Goal: Transaction & Acquisition: Purchase product/service

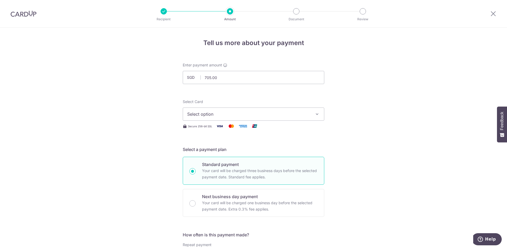
scroll to position [277, 0]
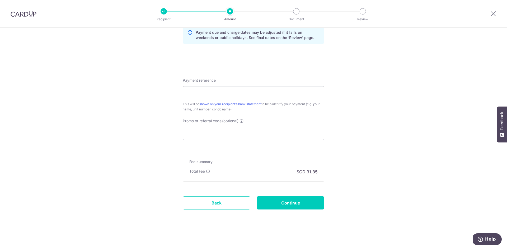
click at [293, 174] on div "Total Fee SGD 31.35" at bounding box center [253, 172] width 128 height 6
drag, startPoint x: 208, startPoint y: 203, endPoint x: 274, endPoint y: 30, distance: 185.4
click at [208, 203] on link "Back" at bounding box center [217, 203] width 68 height 13
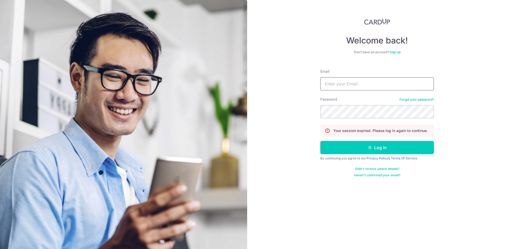
click at [340, 78] on input "Email" at bounding box center [376, 83] width 113 height 13
type input "yilinglow@gmail.com"
click at [320, 141] on button "Log in" at bounding box center [376, 147] width 113 height 13
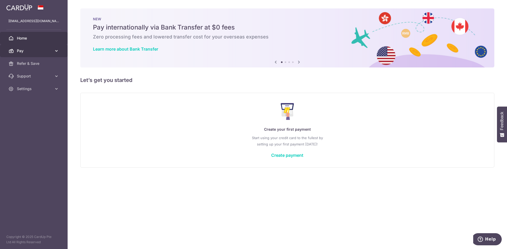
click at [25, 52] on span "Pay" at bounding box center [34, 50] width 35 height 5
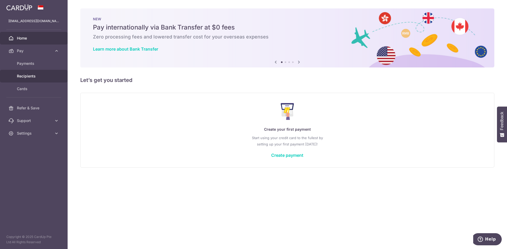
click at [40, 75] on span "Recipients" at bounding box center [34, 76] width 35 height 5
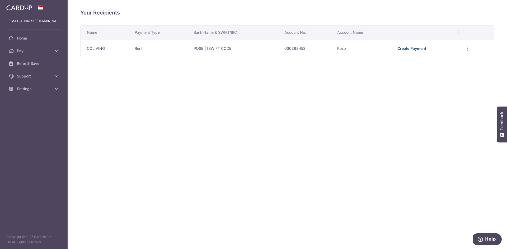
click at [406, 49] on link "Create Payment" at bounding box center [411, 48] width 29 height 4
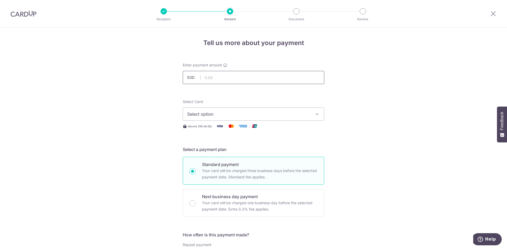
click at [215, 77] on input "text" at bounding box center [253, 77] width 141 height 13
type input "705.00"
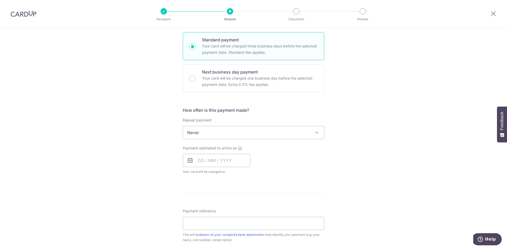
scroll to position [150, 0]
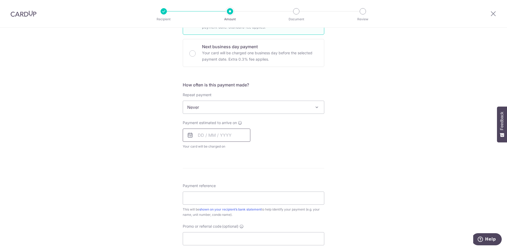
click at [198, 135] on input "text" at bounding box center [217, 135] width 68 height 13
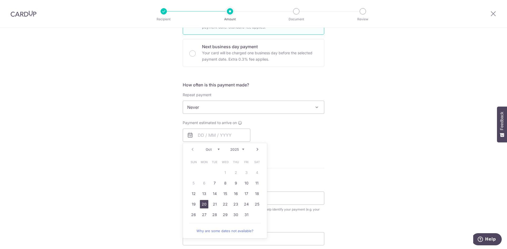
click at [200, 203] on link "20" at bounding box center [204, 204] width 8 height 8
type input "20/10/2025"
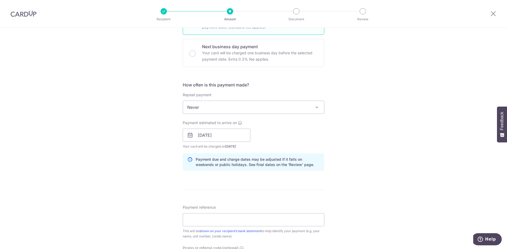
click at [380, 149] on div "Tell us more about your payment Enter payment amount SGD 705.00 705.00 Select C…" at bounding box center [253, 127] width 507 height 499
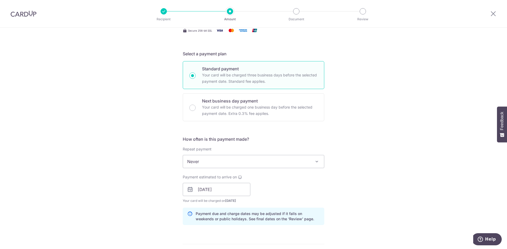
scroll to position [40, 0]
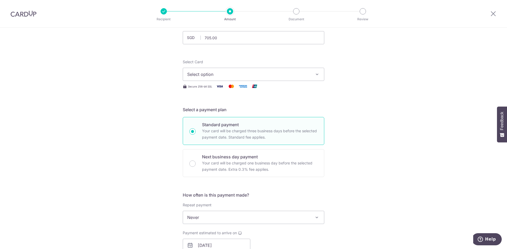
click at [20, 13] on img at bounding box center [24, 14] width 26 height 6
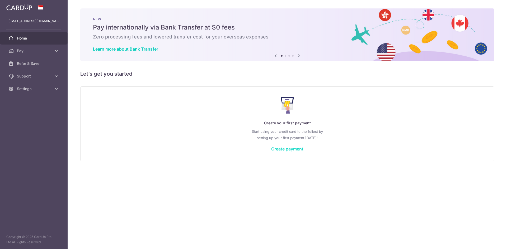
click at [276, 150] on link "Create payment" at bounding box center [287, 148] width 32 height 5
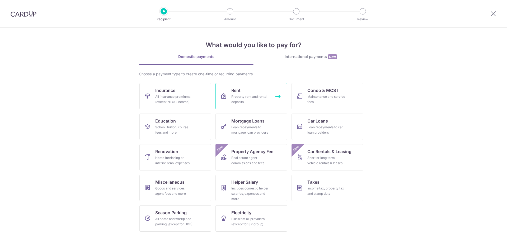
click at [252, 98] on div "Property rent and rental deposits" at bounding box center [250, 99] width 38 height 11
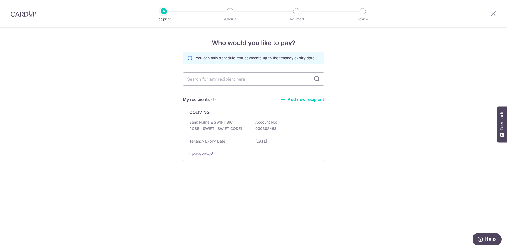
click at [296, 97] on link "Add new recipient" at bounding box center [303, 99] width 44 height 5
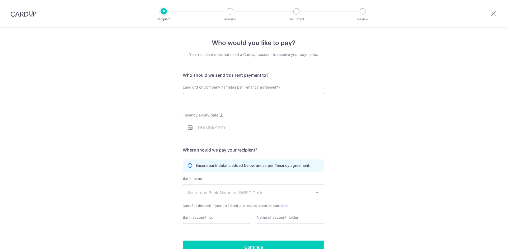
click at [263, 101] on input "Landlord or Company name(as per Tenancy agreement)" at bounding box center [253, 99] width 141 height 13
click at [300, 103] on input "Landlord or Company name(as per Tenancy agreement)" at bounding box center [253, 99] width 141 height 13
paste input "BESPOKE HABITAT PETITE PTE. LTD."
type input "BESPOKE HABITAT PETITE PTE. LTD."
click at [196, 129] on input "Tenancy expiry date" at bounding box center [253, 127] width 141 height 13
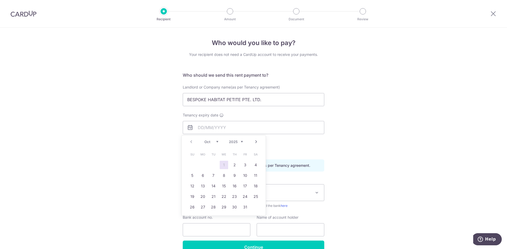
click at [257, 145] on div "Prev Next Oct Nov Dec 2025 2026 2027 2028 2029 2030 2031 2032 2033 2034 2035" at bounding box center [224, 142] width 84 height 13
click at [256, 142] on link "Next" at bounding box center [256, 142] width 6 height 6
click at [191, 140] on link "Prev" at bounding box center [191, 142] width 6 height 6
click at [238, 142] on select "2025 2026 2027 2028 2029 2030 2031 2032 2033 2034 2035" at bounding box center [236, 142] width 14 height 4
click at [190, 141] on link "Prev" at bounding box center [191, 142] width 6 height 6
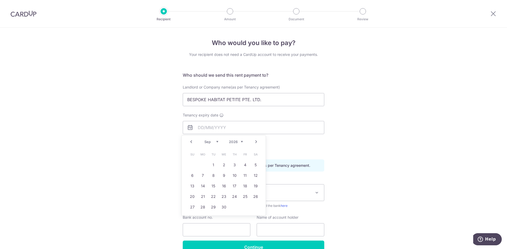
click at [190, 141] on link "Prev" at bounding box center [191, 142] width 6 height 6
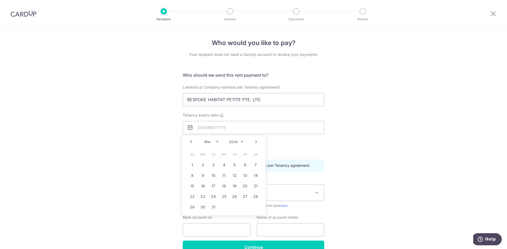
click at [190, 141] on link "Prev" at bounding box center [191, 142] width 6 height 6
click at [201, 200] on link "19" at bounding box center [202, 197] width 8 height 8
type input "19/01/2026"
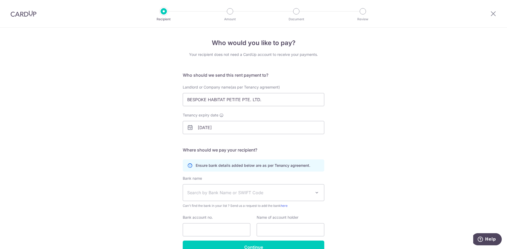
click at [378, 159] on div "Who would you like to pay? Your recipient does not need a CardUp account to rec…" at bounding box center [253, 153] width 507 height 251
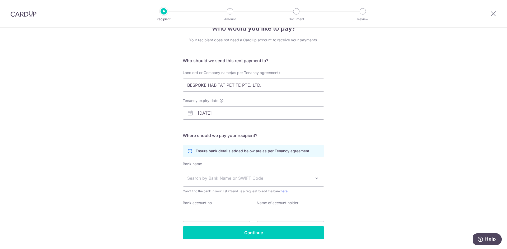
scroll to position [26, 0]
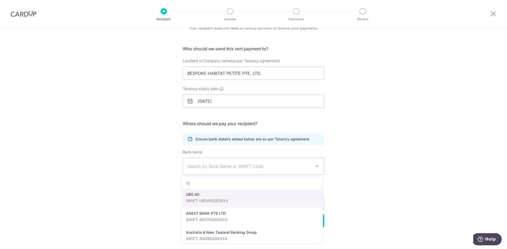
click at [192, 167] on span "Search by Bank Name or SWIFT Code" at bounding box center [249, 166] width 124 height 6
type input "dbs"
select select "6"
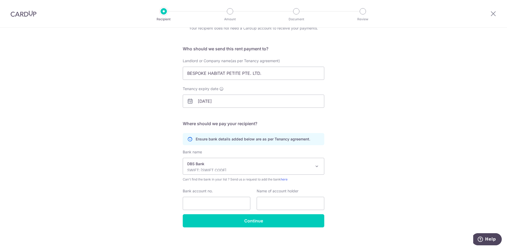
scroll to position [30, 0]
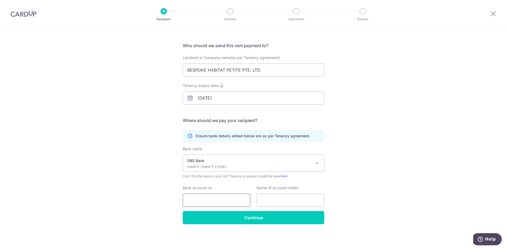
click at [207, 197] on input "Bank account no." at bounding box center [217, 200] width 68 height 13
paste input "0728485078"
click at [185, 200] on input "0728485078" at bounding box center [217, 200] width 68 height 13
type input "0728485078"
click at [268, 200] on input "text" at bounding box center [291, 200] width 68 height 13
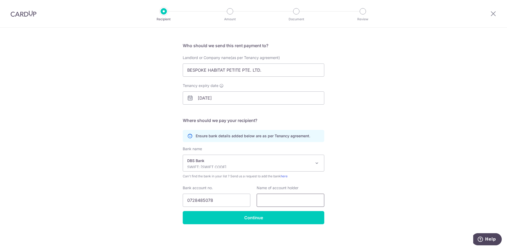
paste input ": BESPOKE HABITAT PETITE PTE. LTD."
click at [358, 191] on div "Who would you like to pay? Your recipient does not need a CardUp account to rec…" at bounding box center [253, 123] width 507 height 251
drag, startPoint x: 287, startPoint y: 200, endPoint x: 141, endPoint y: 193, distance: 145.8
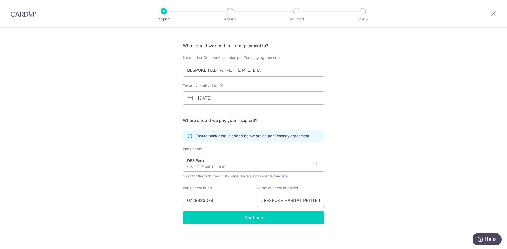
click at [141, 193] on div "Who would you like to pay? Your recipient does not need a CardUp account to rec…" at bounding box center [253, 123] width 507 height 251
click at [257, 203] on input ": BESPOKE HABITAT PETITE PTE. LTD." at bounding box center [291, 200] width 68 height 13
drag, startPoint x: 263, startPoint y: 201, endPoint x: 250, endPoint y: 201, distance: 13.2
click at [250, 201] on div "Bank account no. 0728485078 Name of account holder : BESPOKE HABITAT PETITE PTE…" at bounding box center [253, 197] width 148 height 22
click at [267, 201] on input "BESPOKE HABITAT PETITE PTE. LTD." at bounding box center [291, 200] width 68 height 13
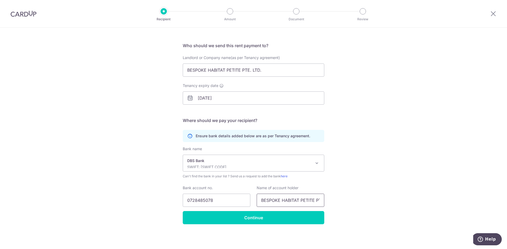
scroll to position [0, 15]
drag, startPoint x: 288, startPoint y: 201, endPoint x: 335, endPoint y: 201, distance: 47.0
click at [335, 201] on div "Who would you like to pay? Your recipient does not need a CardUp account to rec…" at bounding box center [253, 123] width 507 height 251
type input "BESPOKE HABITAT PETITE PTE. LTD."
click at [373, 199] on div "Who would you like to pay? Your recipient does not need a CardUp account to rec…" at bounding box center [253, 123] width 507 height 251
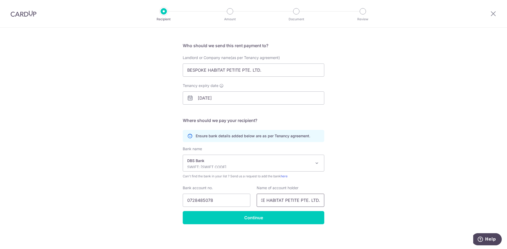
drag, startPoint x: 269, startPoint y: 201, endPoint x: 356, endPoint y: 202, distance: 87.3
click at [356, 202] on div "Who would you like to pay? Your recipient does not need a CardUp account to rec…" at bounding box center [253, 123] width 507 height 251
click at [269, 217] on input "Continue" at bounding box center [253, 217] width 141 height 13
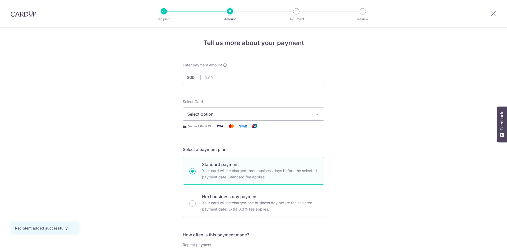
click at [225, 79] on input "text" at bounding box center [253, 77] width 141 height 13
type input "1.00"
click at [203, 115] on span "Select option" at bounding box center [248, 114] width 123 height 6
drag, startPoint x: 216, startPoint y: 129, endPoint x: 220, endPoint y: 128, distance: 4.0
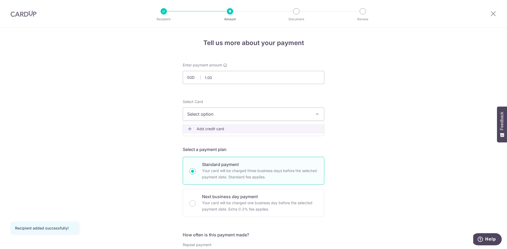
click at [216, 129] on span "Add credit card" at bounding box center [258, 128] width 123 height 5
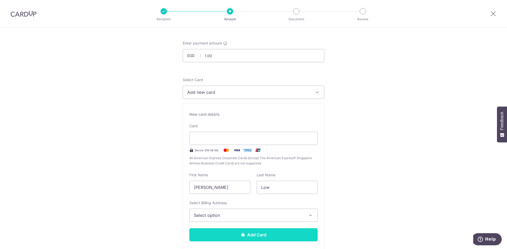
scroll to position [53, 0]
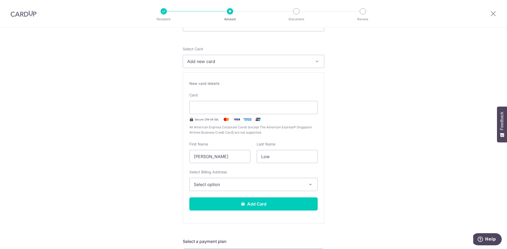
click at [224, 174] on label "Select Billing Address" at bounding box center [207, 172] width 37 height 5
click at [224, 68] on button "Add new card" at bounding box center [253, 61] width 141 height 13
click at [223, 183] on span "Select option" at bounding box center [249, 185] width 110 height 6
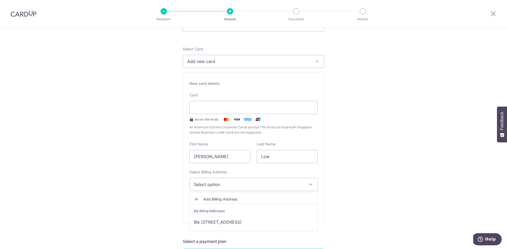
click at [218, 200] on span "Add Billing Address" at bounding box center [258, 199] width 110 height 5
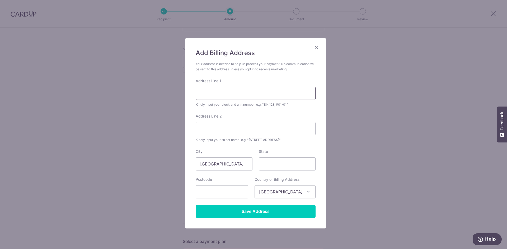
click at [218, 94] on input "Address Line 1" at bounding box center [256, 93] width 120 height 13
click at [217, 132] on input "Address Line 2" at bounding box center [256, 128] width 120 height 13
click at [217, 97] on input "Address Line 1" at bounding box center [256, 93] width 120 height 13
paste input "500 GUILLEMARD ROAD"
type input "500 GUILLEMARD ROAD, #14-03"
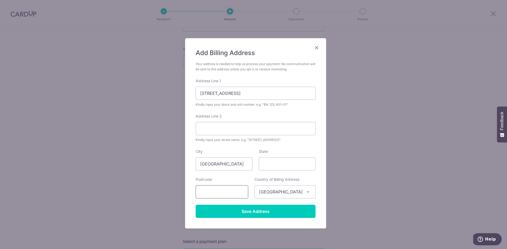
click at [215, 187] on input "text" at bounding box center [222, 192] width 53 height 13
paste input "399839"
type input "399839"
click at [230, 135] on input "Address Line 2" at bounding box center [256, 128] width 120 height 13
paste input "ESTA RUBY"
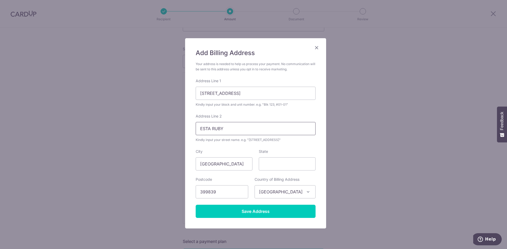
type input "ESTA RUBY"
click at [185, 116] on div "Add Billing Address Your address is needed to help us process your payment. No …" at bounding box center [255, 133] width 141 height 191
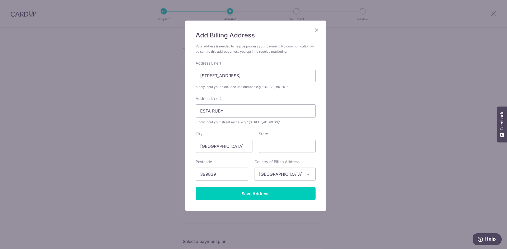
scroll to position [0, 0]
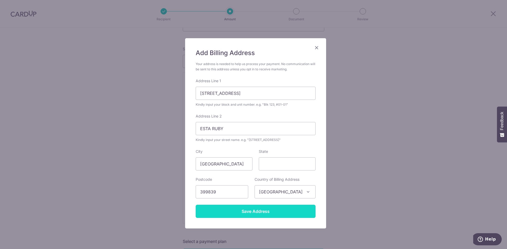
click at [250, 213] on input "Save Address" at bounding box center [256, 211] width 120 height 13
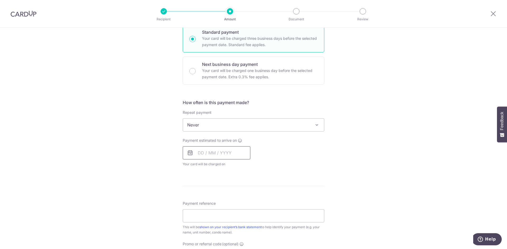
scroll to position [290, 0]
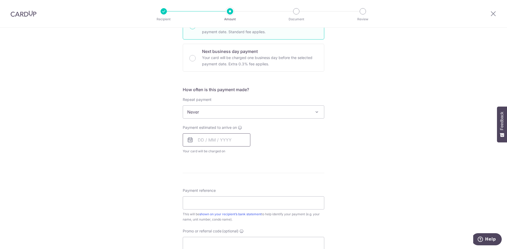
click at [219, 138] on input "text" at bounding box center [217, 140] width 68 height 13
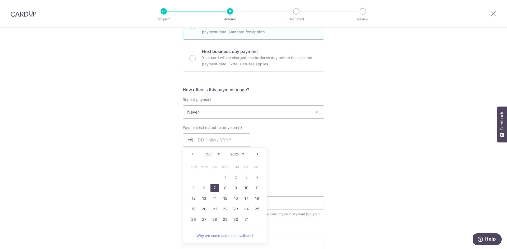
click at [311, 147] on div "Payment estimated to arrive on Prev Next Oct Nov Dec 2025 2026 2027 2028 2029 2…" at bounding box center [253, 139] width 148 height 29
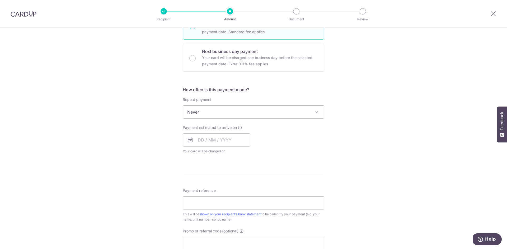
click at [316, 111] on span at bounding box center [317, 112] width 6 height 6
click at [357, 136] on div "Tell us more about your payment Enter payment amount SGD 1.00 1.00 Recipient ad…" at bounding box center [253, 48] width 507 height 622
click at [201, 141] on input "text" at bounding box center [217, 140] width 68 height 13
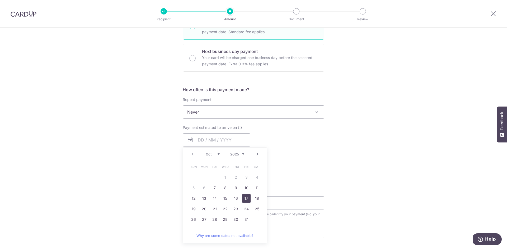
drag, startPoint x: 245, startPoint y: 200, endPoint x: 313, endPoint y: 167, distance: 75.5
click at [245, 200] on link "17" at bounding box center [246, 198] width 8 height 8
type input "17/10/2025"
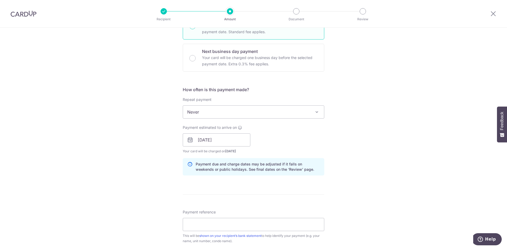
scroll to position [343, 0]
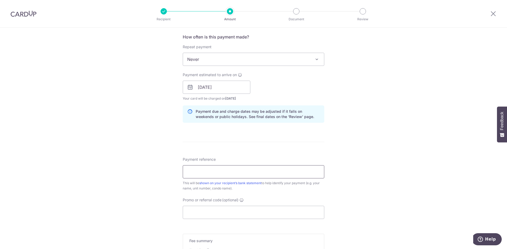
click at [250, 175] on input "Payment reference" at bounding box center [253, 171] width 141 height 13
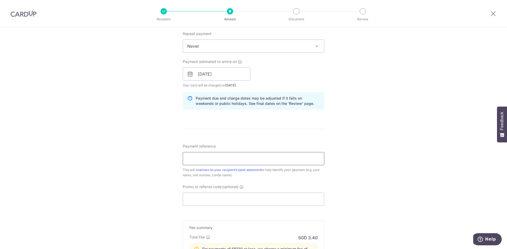
scroll to position [369, 0]
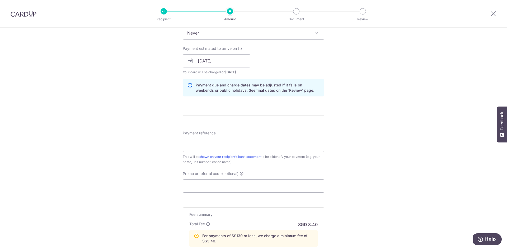
click at [212, 142] on input "Payment reference" at bounding box center [253, 145] width 141 height 13
type input "RENT"
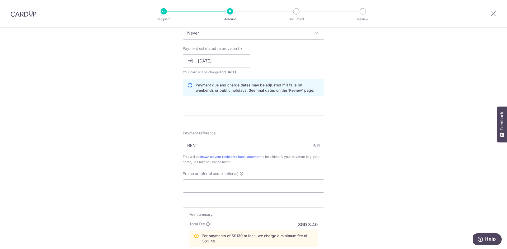
scroll to position [396, 0]
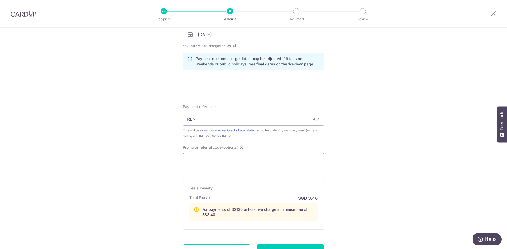
click at [237, 157] on input "Promo or referral code (optional)" at bounding box center [253, 159] width 141 height 13
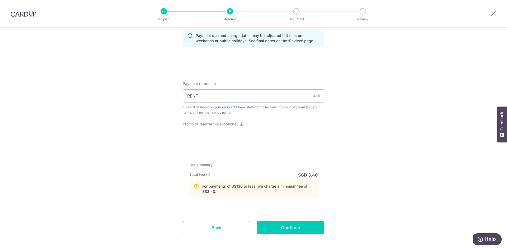
scroll to position [422, 0]
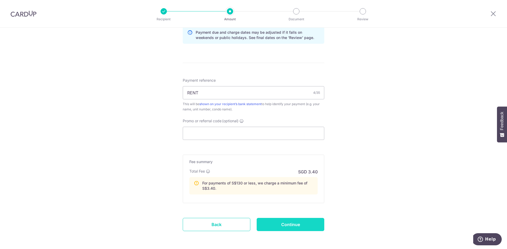
click at [285, 226] on input "Continue" at bounding box center [291, 224] width 68 height 13
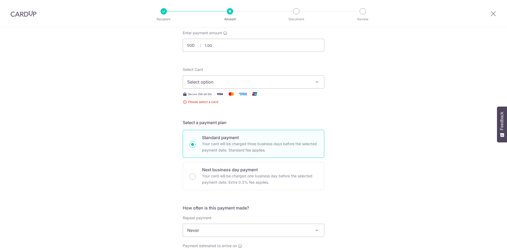
scroll to position [25, 0]
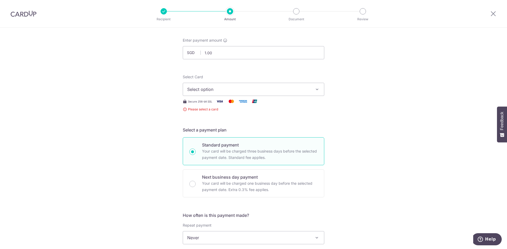
click at [236, 89] on span "Select option" at bounding box center [248, 89] width 123 height 6
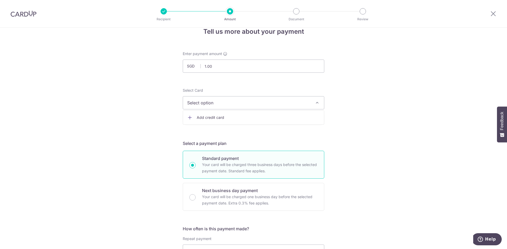
scroll to position [0, 0]
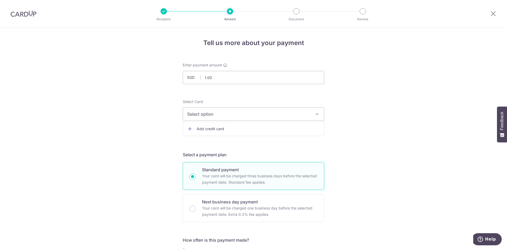
click at [224, 117] on span "Select option" at bounding box center [248, 114] width 123 height 6
click at [217, 130] on span "Add credit card" at bounding box center [258, 128] width 123 height 5
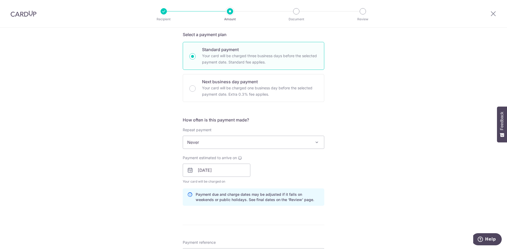
scroll to position [206, 0]
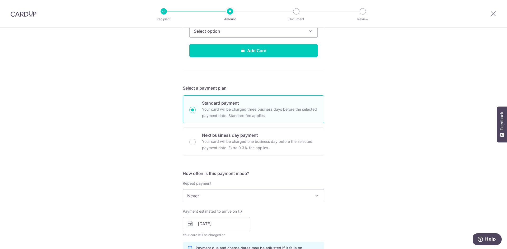
click at [29, 15] on img at bounding box center [24, 14] width 26 height 6
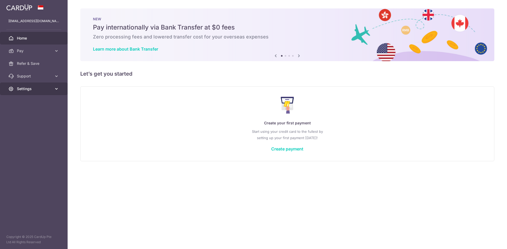
click at [50, 89] on span "Settings" at bounding box center [34, 88] width 35 height 5
click at [43, 102] on span "Account" at bounding box center [34, 101] width 35 height 5
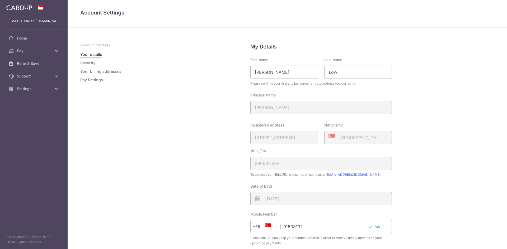
click at [93, 79] on link "Pay Settings" at bounding box center [91, 79] width 23 height 5
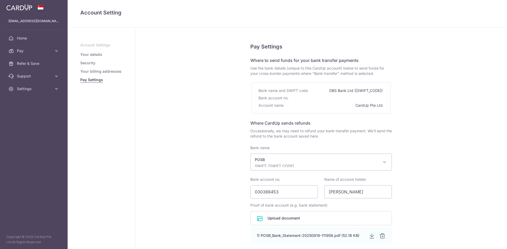
select select "19"
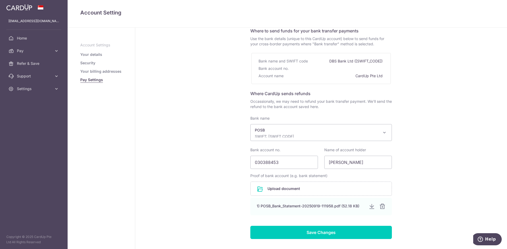
scroll to position [6, 0]
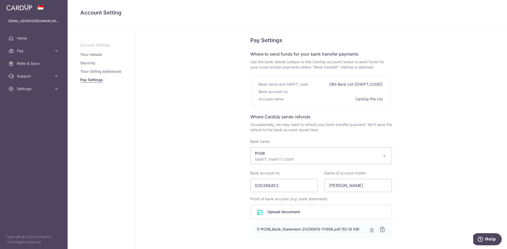
drag, startPoint x: 254, startPoint y: 129, endPoint x: 378, endPoint y: 129, distance: 124.3
click at [378, 129] on span "Occassionally, we may need to refund your bank transfer payment. We’ll send the…" at bounding box center [320, 127] width 141 height 11
click at [379, 129] on span "Occassionally, we may need to refund your bank transfer payment. We’ll send the…" at bounding box center [320, 127] width 141 height 11
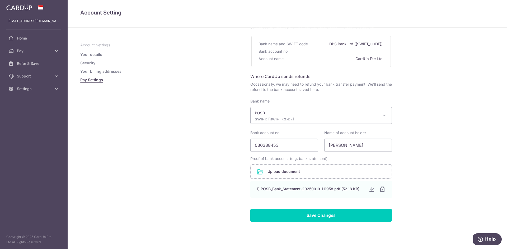
scroll to position [59, 0]
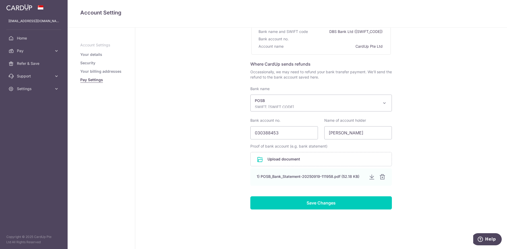
click at [98, 71] on link "Your billing addresses" at bounding box center [100, 71] width 41 height 5
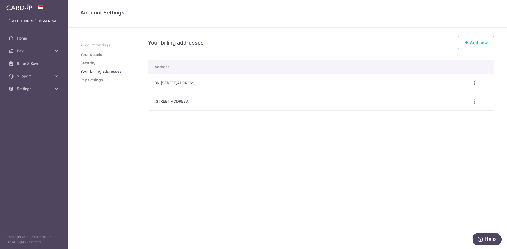
click at [85, 61] on link "Security" at bounding box center [87, 62] width 15 height 5
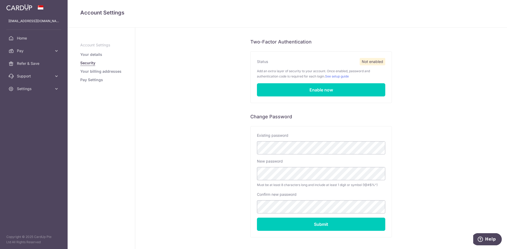
scroll to position [49, 0]
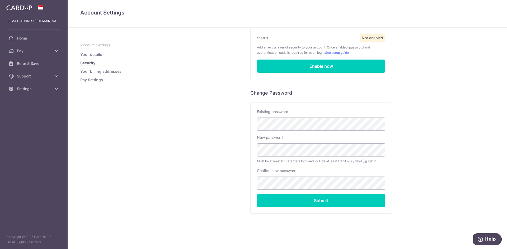
click at [94, 55] on link "Your details" at bounding box center [91, 54] width 22 height 5
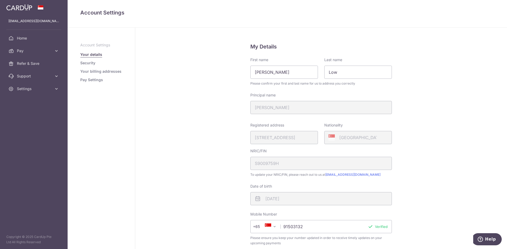
scroll to position [89, 0]
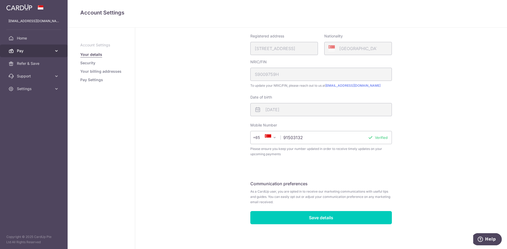
click at [26, 49] on span "Pay" at bounding box center [34, 50] width 35 height 5
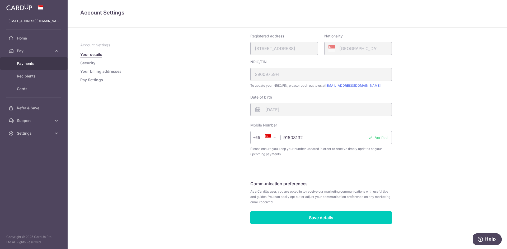
click at [37, 64] on span "Payments" at bounding box center [34, 63] width 35 height 5
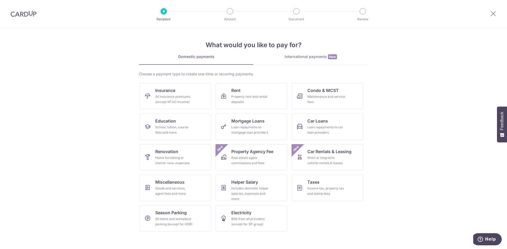
click at [12, 14] on img at bounding box center [24, 14] width 26 height 6
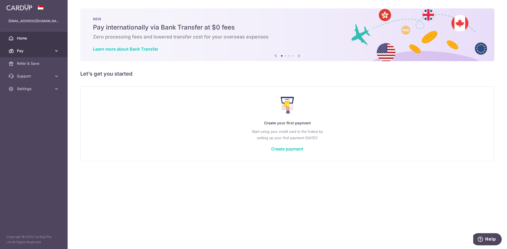
click at [42, 53] on span "Pay" at bounding box center [34, 50] width 35 height 5
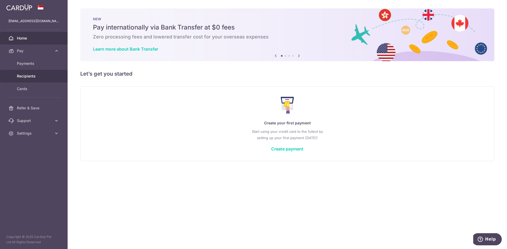
click at [37, 76] on span "Recipients" at bounding box center [34, 76] width 35 height 5
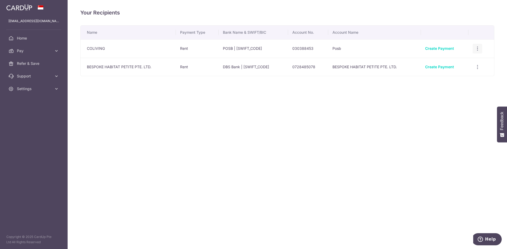
click at [476, 49] on icon "button" at bounding box center [477, 49] width 6 height 6
click at [453, 63] on span "View/Edit" at bounding box center [459, 63] width 36 height 6
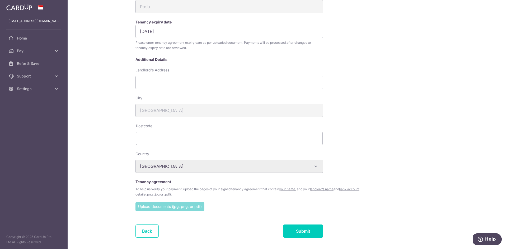
scroll to position [79, 0]
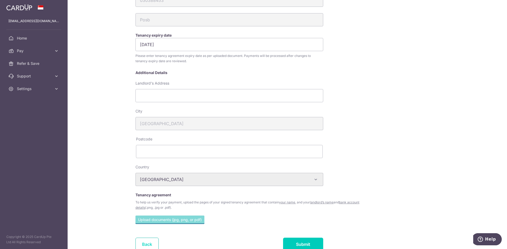
click at [144, 241] on link "Back" at bounding box center [146, 244] width 23 height 13
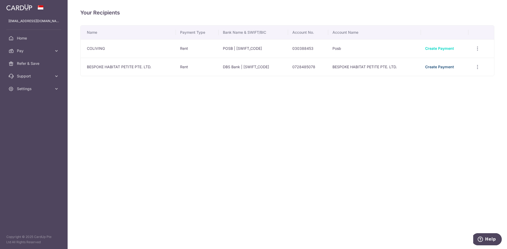
click at [433, 67] on link "Create Payment" at bounding box center [439, 67] width 29 height 4
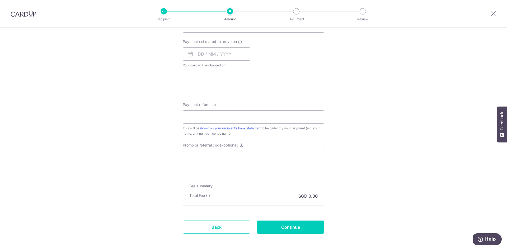
scroll to position [256, 0]
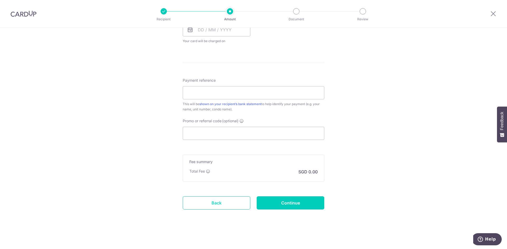
click at [203, 203] on link "Back" at bounding box center [217, 203] width 68 height 13
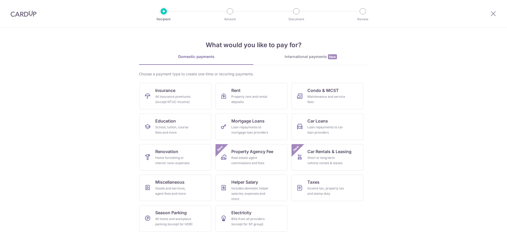
click at [30, 11] on img at bounding box center [24, 14] width 26 height 6
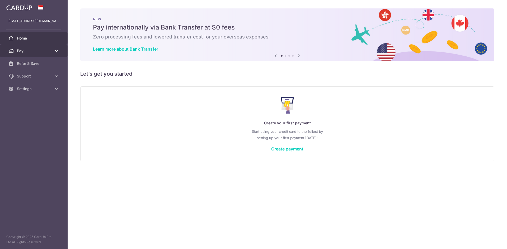
click at [39, 50] on span "Pay" at bounding box center [34, 50] width 35 height 5
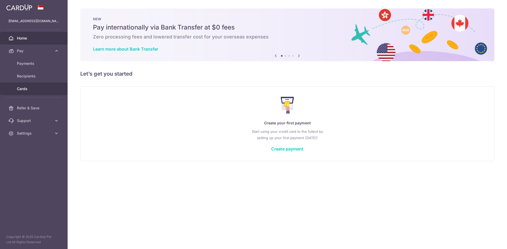
click at [36, 90] on span "Cards" at bounding box center [34, 88] width 35 height 5
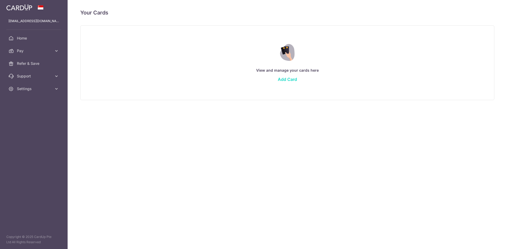
click at [290, 79] on link "Add Card" at bounding box center [287, 79] width 19 height 5
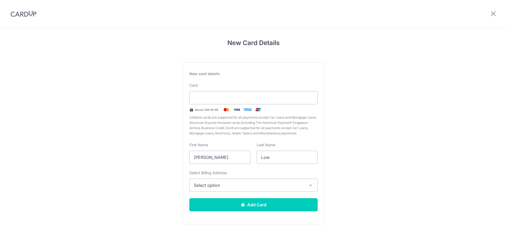
click at [92, 160] on div "New Card Details New card details Card Secure 256-bit SSL Citibank cards are su…" at bounding box center [253, 139] width 507 height 222
click at [234, 188] on span "Select option" at bounding box center [249, 185] width 110 height 6
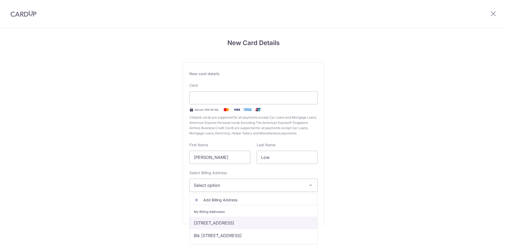
click at [226, 222] on link "500 GUILLEMARD ROAD, #14-03, ESTA RUBY, Singapore, Singapore-399839" at bounding box center [253, 223] width 128 height 13
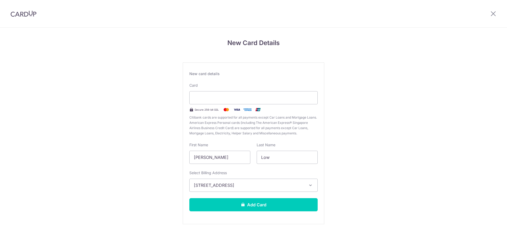
drag, startPoint x: 154, startPoint y: 174, endPoint x: 198, endPoint y: 174, distance: 43.8
click at [154, 174] on div "New Card Details New card details Card Secure 256-bit SSL Citibank cards are su…" at bounding box center [253, 139] width 507 height 222
click at [356, 129] on div "New Card Details New card details Card Secure 256-bit SSL Citibank cards are su…" at bounding box center [253, 139] width 507 height 222
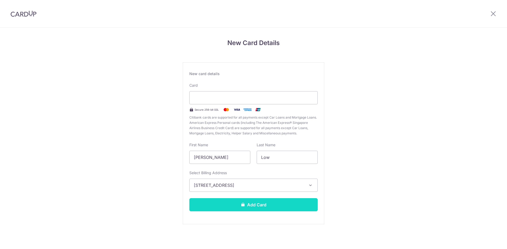
click at [255, 204] on button "Add Card" at bounding box center [253, 204] width 128 height 13
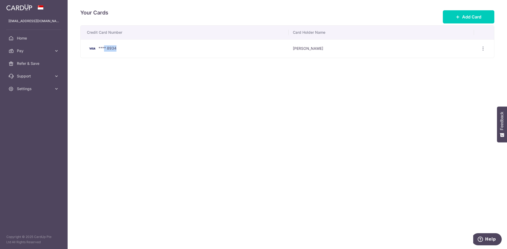
drag, startPoint x: 104, startPoint y: 48, endPoint x: 125, endPoint y: 48, distance: 21.4
click at [125, 48] on div "**** 8934" at bounding box center [185, 48] width 197 height 6
click at [198, 98] on div "Your Cards Add Card Credit Card Number Card Holder Name **** 8934 Yi Ling Low V…" at bounding box center [287, 124] width 439 height 249
click at [251, 117] on div "Your Cards Add Card Credit Card Number Card Holder Name **** 8934 Yi Ling Low V…" at bounding box center [287, 124] width 439 height 249
drag, startPoint x: 419, startPoint y: 110, endPoint x: 215, endPoint y: 76, distance: 206.2
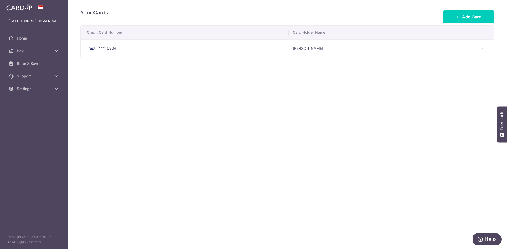
click at [215, 76] on div "Your Cards Add Card Credit Card Number Card Holder Name **** 8934 Yi Ling Low V…" at bounding box center [287, 124] width 439 height 249
click at [243, 151] on div "Your Cards Add Card Credit Card Number Card Holder Name **** 8934 Yi Ling Low V…" at bounding box center [287, 124] width 439 height 249
click at [41, 53] on span "Pay" at bounding box center [34, 50] width 35 height 5
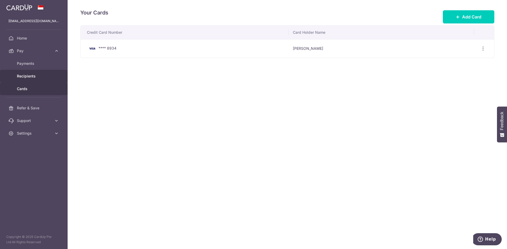
click at [39, 77] on span "Recipients" at bounding box center [34, 76] width 35 height 5
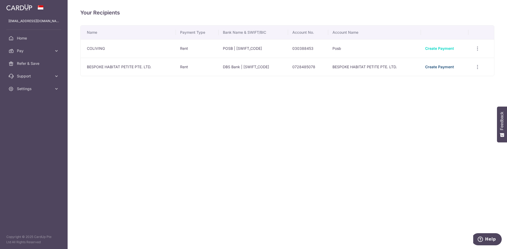
click at [445, 68] on link "Create Payment" at bounding box center [439, 67] width 29 height 4
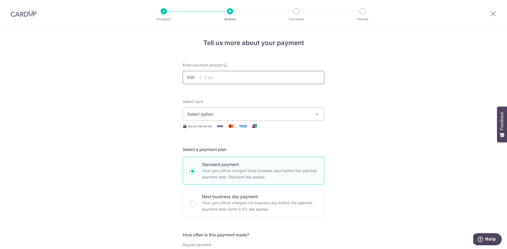
click at [223, 79] on input "text" at bounding box center [253, 77] width 141 height 13
type input "5.00"
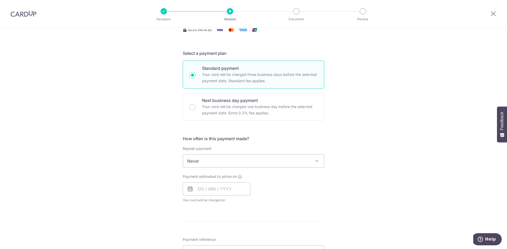
scroll to position [106, 0]
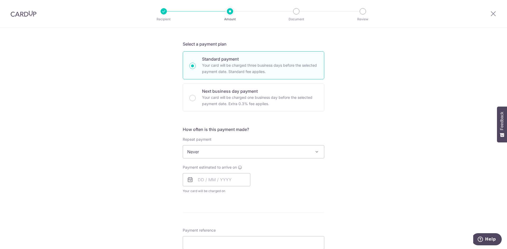
click at [221, 152] on span "Never" at bounding box center [253, 152] width 141 height 13
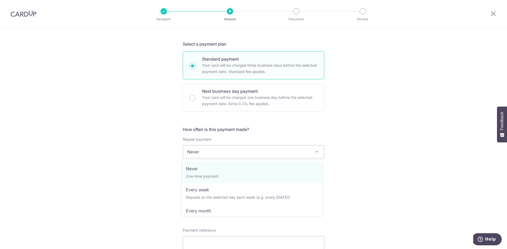
click at [221, 152] on span "Never" at bounding box center [253, 152] width 141 height 13
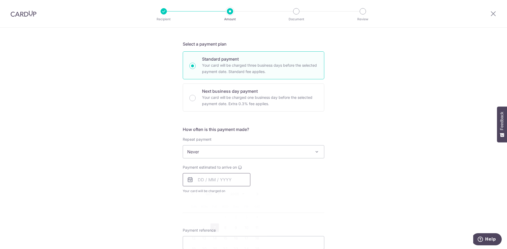
click at [201, 179] on input "text" at bounding box center [217, 179] width 68 height 13
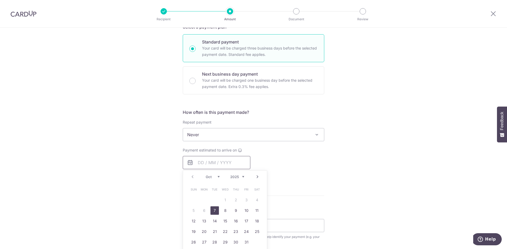
scroll to position [132, 0]
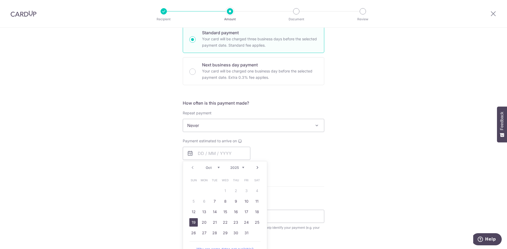
drag, startPoint x: 192, startPoint y: 221, endPoint x: 301, endPoint y: 162, distance: 123.4
click at [192, 221] on link "19" at bounding box center [193, 223] width 8 height 8
type input "[DATE]"
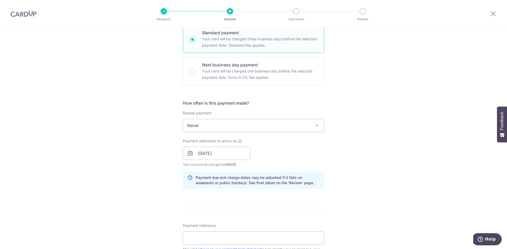
click at [301, 162] on div "Payment estimated to arrive on [DATE] Prev Next Jan Feb Mar Apr May Jun [DATE] …" at bounding box center [253, 153] width 148 height 29
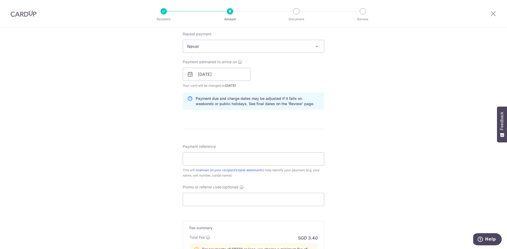
scroll to position [290, 0]
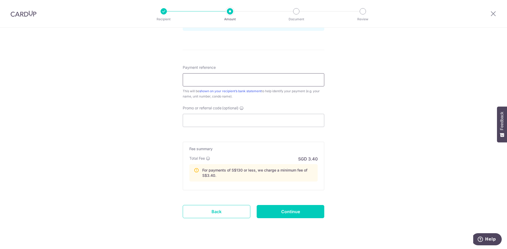
click at [225, 81] on input "Payment reference" at bounding box center [253, 79] width 141 height 13
type input "rwnt"
drag, startPoint x: 204, startPoint y: 82, endPoint x: 128, endPoint y: 84, distance: 76.0
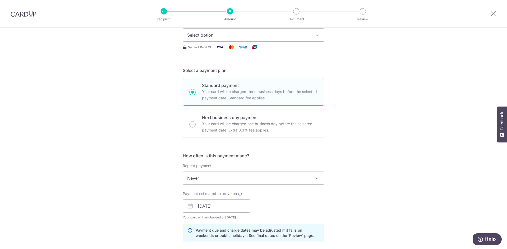
scroll to position [0, 0]
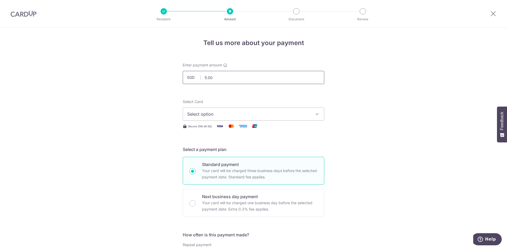
drag, startPoint x: 218, startPoint y: 77, endPoint x: 180, endPoint y: 75, distance: 38.3
click at [180, 75] on div "Enter payment amount SGD 5.00 5.00" at bounding box center [253, 74] width 148 height 22
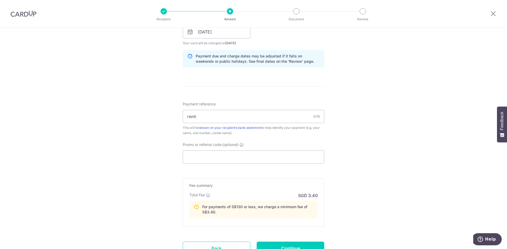
scroll to position [299, 0]
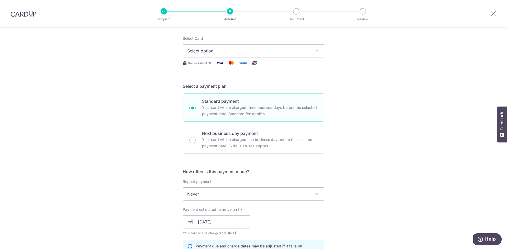
scroll to position [35, 0]
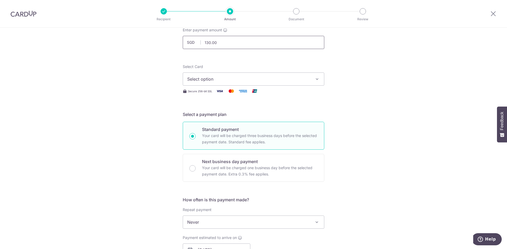
drag, startPoint x: 225, startPoint y: 39, endPoint x: 188, endPoint y: 39, distance: 36.9
click at [188, 39] on input "130.00" at bounding box center [253, 42] width 141 height 13
type input "100.00"
click at [365, 107] on div "Tell us more about your payment Enter payment amount SGD 100.00 100.00 Select C…" at bounding box center [253, 253] width 507 height 521
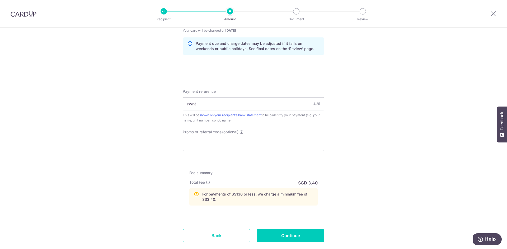
scroll to position [299, 0]
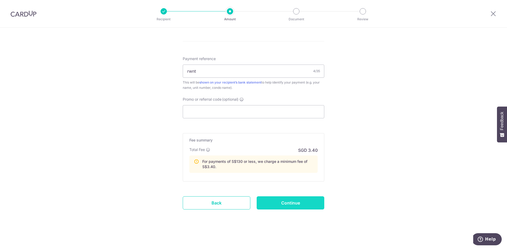
click at [296, 206] on input "Continue" at bounding box center [291, 203] width 68 height 13
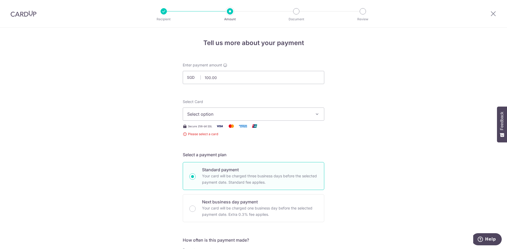
click at [225, 115] on span "Select option" at bounding box center [248, 114] width 123 height 6
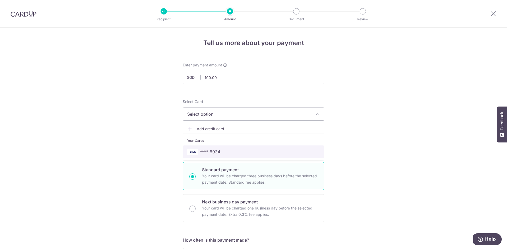
click at [225, 152] on span "**** 8934" at bounding box center [253, 152] width 132 height 6
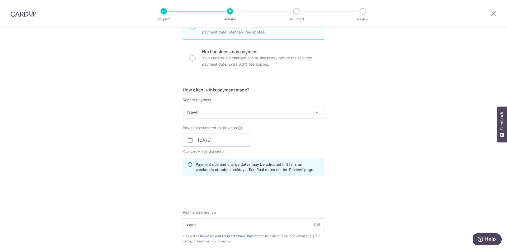
scroll to position [185, 0]
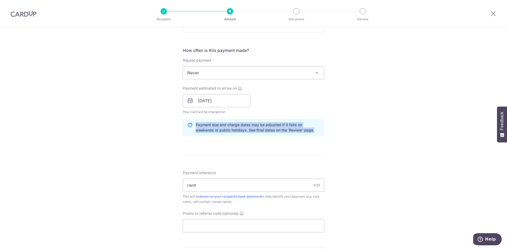
drag, startPoint x: 295, startPoint y: 135, endPoint x: 173, endPoint y: 130, distance: 122.0
click at [173, 130] on div "Tell us more about your payment Enter payment amount SGD 100.00 100.00 Select C…" at bounding box center [253, 103] width 507 height 521
click at [151, 161] on div "Tell us more about your payment Enter payment amount SGD 100.00 100.00 Select C…" at bounding box center [253, 103] width 507 height 521
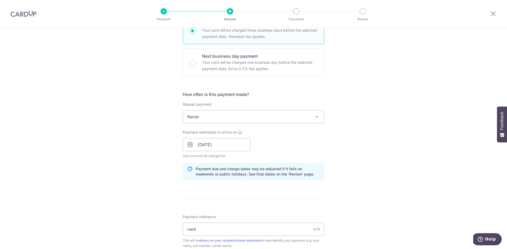
scroll to position [0, 0]
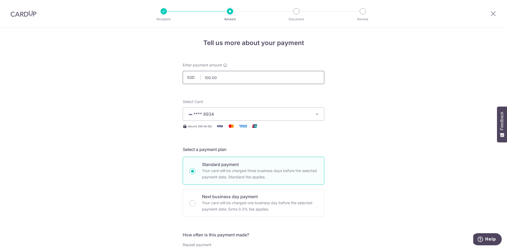
drag, startPoint x: 218, startPoint y: 78, endPoint x: 189, endPoint y: 78, distance: 28.5
click at [189, 78] on div "SGD 100.00 100.00" at bounding box center [253, 77] width 141 height 13
type input "705.00"
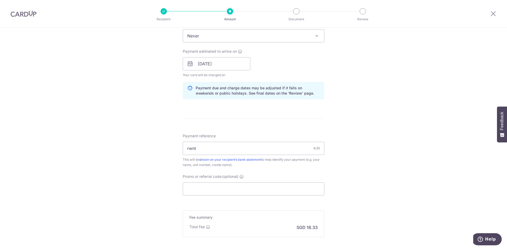
scroll to position [277, 0]
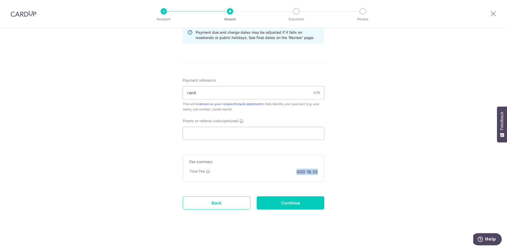
drag, startPoint x: 341, startPoint y: 170, endPoint x: 219, endPoint y: 165, distance: 122.8
click at [219, 165] on div "Tell us more about your payment Enter payment amount SGD 705.00 705.00 Select C…" at bounding box center [253, -1] width 507 height 499
click at [380, 174] on div "Tell us more about your payment Enter payment amount SGD 705.00 705.00 Select C…" at bounding box center [253, -1] width 507 height 499
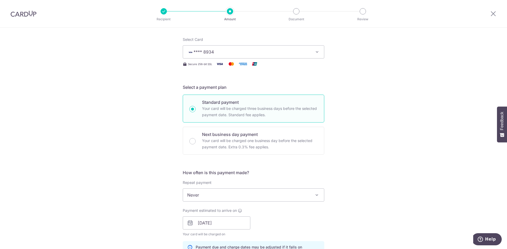
scroll to position [0, 0]
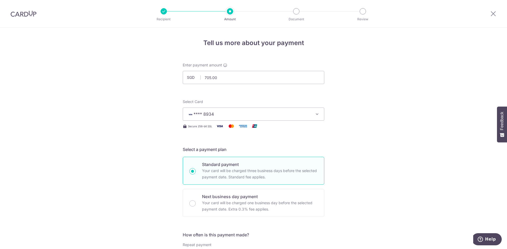
click at [17, 8] on div at bounding box center [23, 13] width 47 height 27
click at [16, 10] on div at bounding box center [23, 13] width 47 height 27
click at [19, 18] on div at bounding box center [23, 13] width 47 height 27
click at [21, 14] on img at bounding box center [24, 14] width 26 height 6
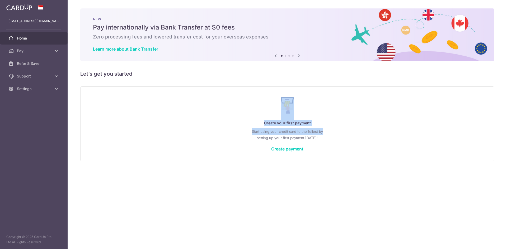
drag, startPoint x: 231, startPoint y: 97, endPoint x: 394, endPoint y: 130, distance: 166.3
click at [394, 130] on div "Create your first payment Start using your credit card to the fullest by settin…" at bounding box center [287, 124] width 414 height 75
click at [257, 190] on div "× Pause Schedule Pause all future payments in this series Pause just this one p…" at bounding box center [287, 124] width 439 height 249
click at [301, 55] on icon at bounding box center [299, 56] width 6 height 7
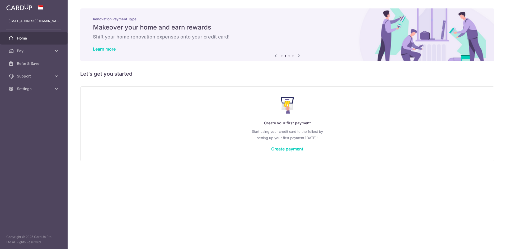
click at [301, 55] on icon at bounding box center [299, 56] width 6 height 7
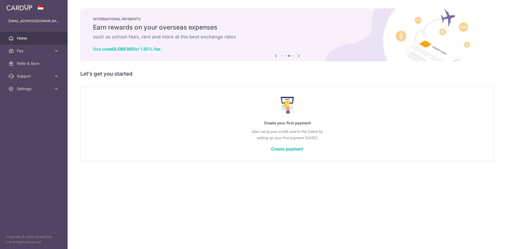
click at [301, 55] on icon at bounding box center [299, 56] width 6 height 7
click at [272, 58] on icon at bounding box center [275, 56] width 6 height 7
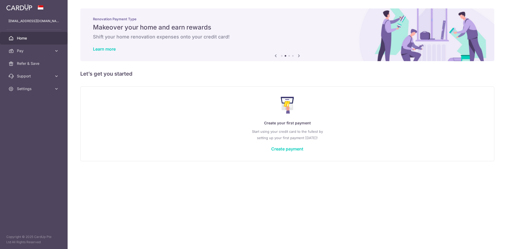
click at [272, 58] on icon at bounding box center [275, 56] width 6 height 7
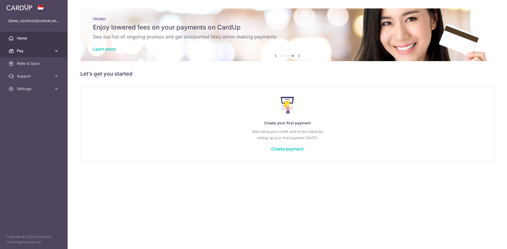
click at [35, 51] on span "Pay" at bounding box center [34, 50] width 35 height 5
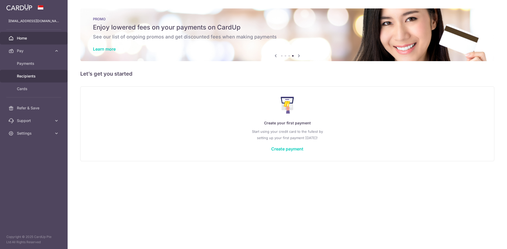
click at [34, 77] on span "Recipients" at bounding box center [34, 76] width 35 height 5
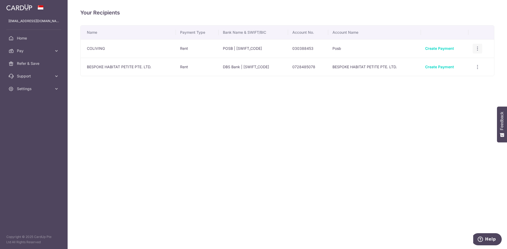
click at [478, 48] on icon "button" at bounding box center [477, 49] width 6 height 6
click at [458, 63] on span "View/Edit" at bounding box center [459, 63] width 36 height 6
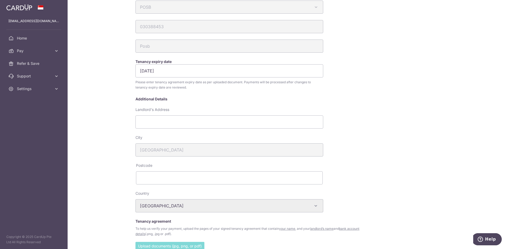
click at [218, 129] on div "Landlord's Address" at bounding box center [229, 121] width 193 height 28
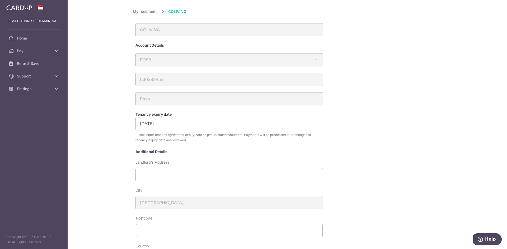
click at [147, 11] on link "My recipients" at bounding box center [145, 11] width 25 height 6
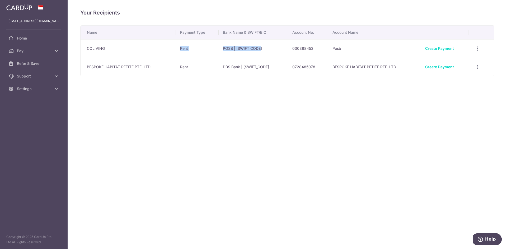
drag, startPoint x: 174, startPoint y: 48, endPoint x: 278, endPoint y: 48, distance: 104.5
click at [277, 48] on tr "COLIVING Rent POSB | [SWIFT_CODE] 030388453 Posb Create Payment View/Edit Linke…" at bounding box center [286, 48] width 413 height 18
click at [475, 70] on div "View/Edit Linked Payments" at bounding box center [477, 67] width 10 height 10
click at [478, 68] on icon "button" at bounding box center [477, 67] width 6 height 6
click at [458, 84] on span "View/Edit" at bounding box center [459, 81] width 36 height 6
